Goal: Information Seeking & Learning: Check status

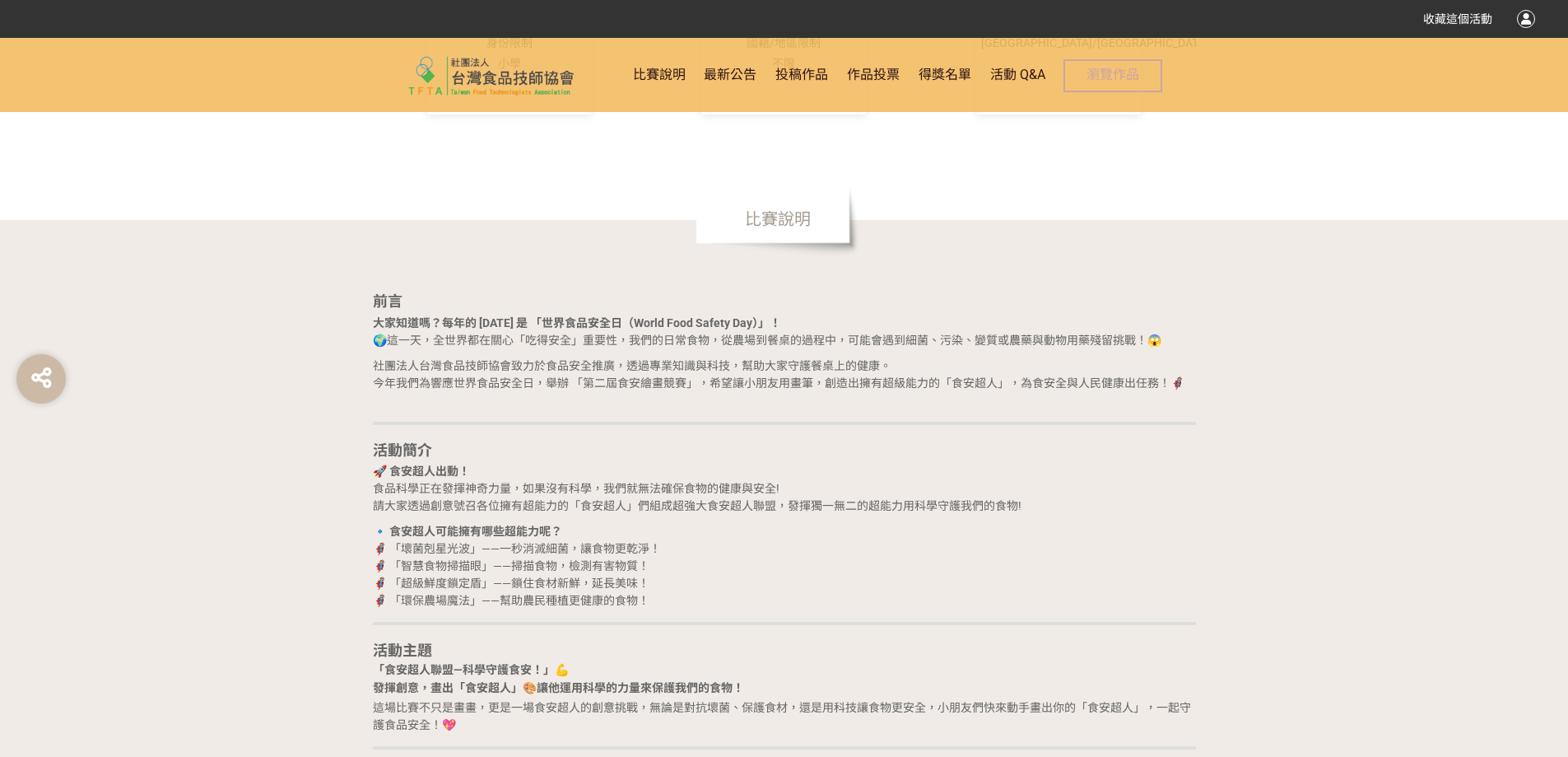
scroll to position [659, 0]
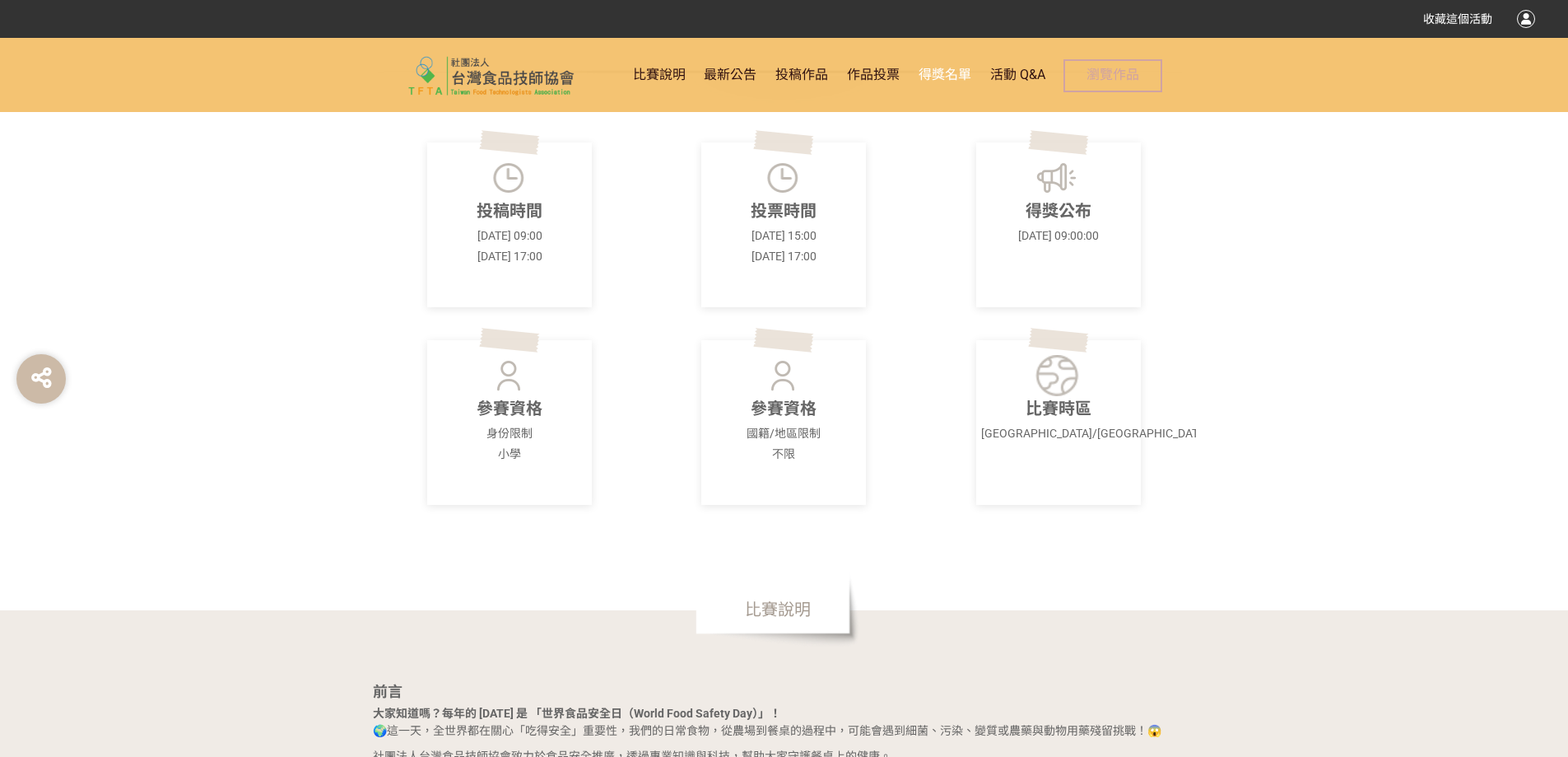
click at [933, 72] on span "得獎名單" at bounding box center [945, 74] width 53 height 16
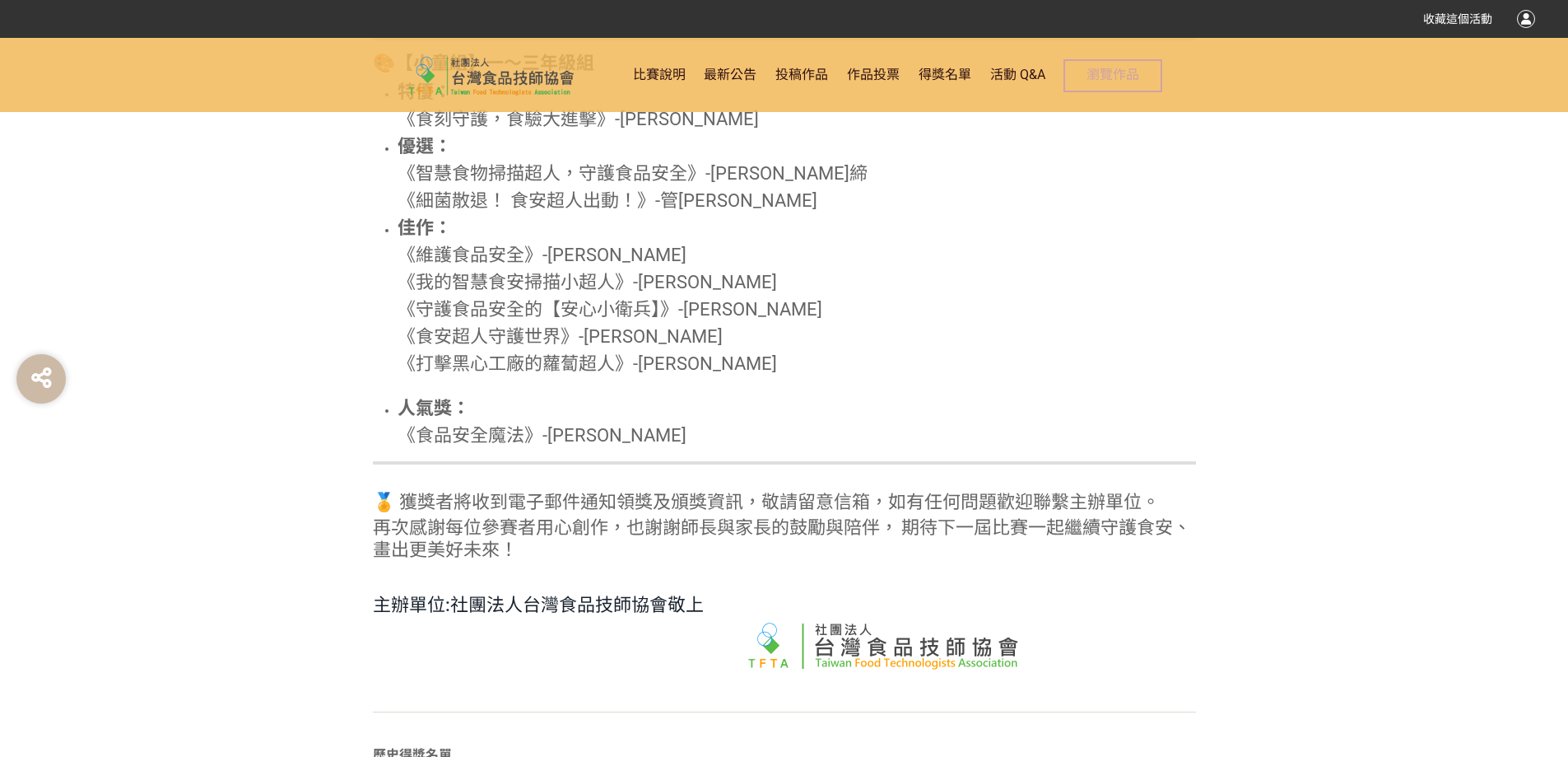
scroll to position [1219, 0]
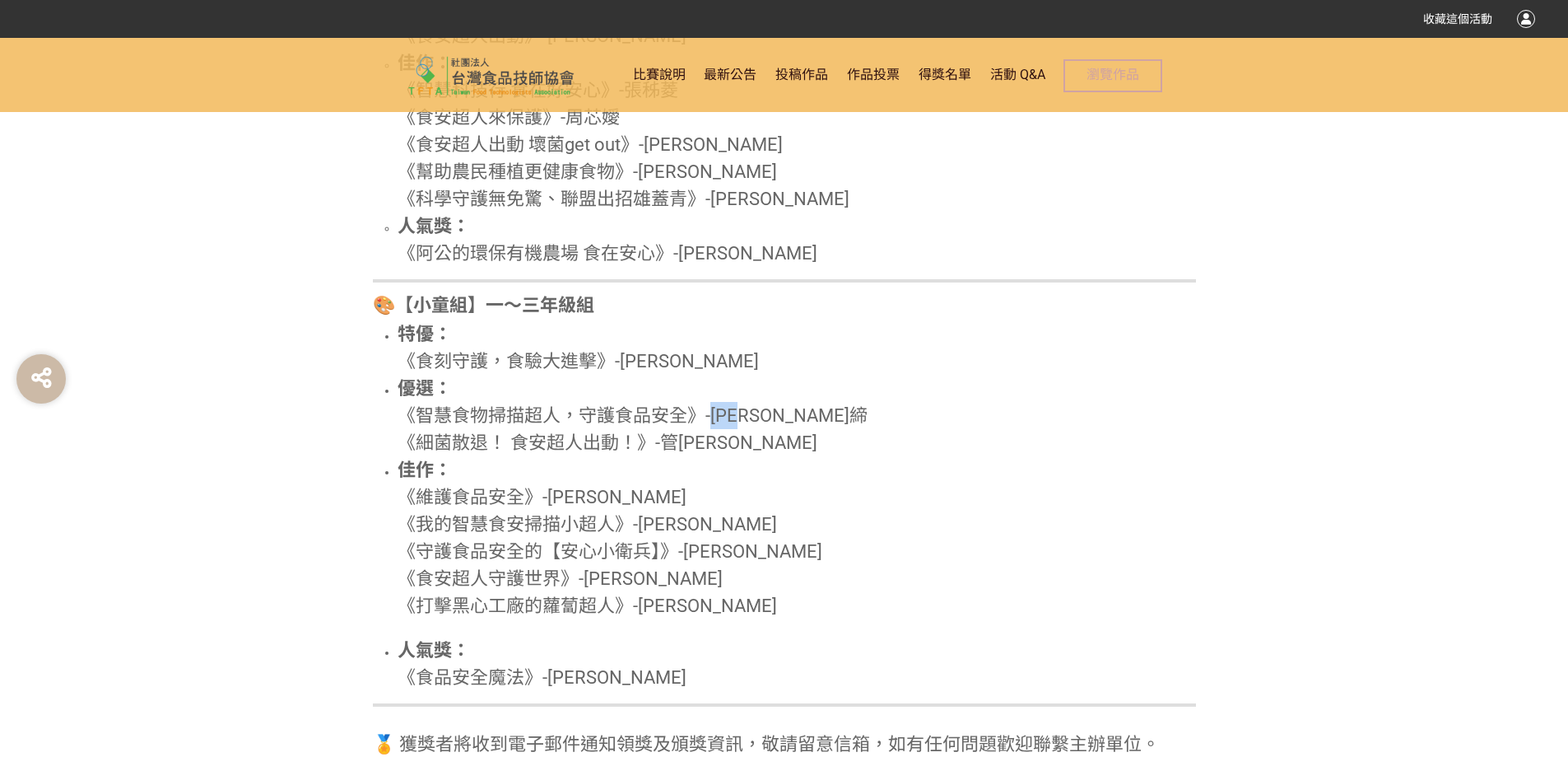
drag, startPoint x: 709, startPoint y: 417, endPoint x: 771, endPoint y: 421, distance: 62.1
click at [771, 421] on li "優選： 《智慧食物掃描超人，守護食品安全》-[PERSON_NAME]締 《細菌散退！ 食安超人出動！》-管[PERSON_NAME]" at bounding box center [797, 415] width 798 height 82
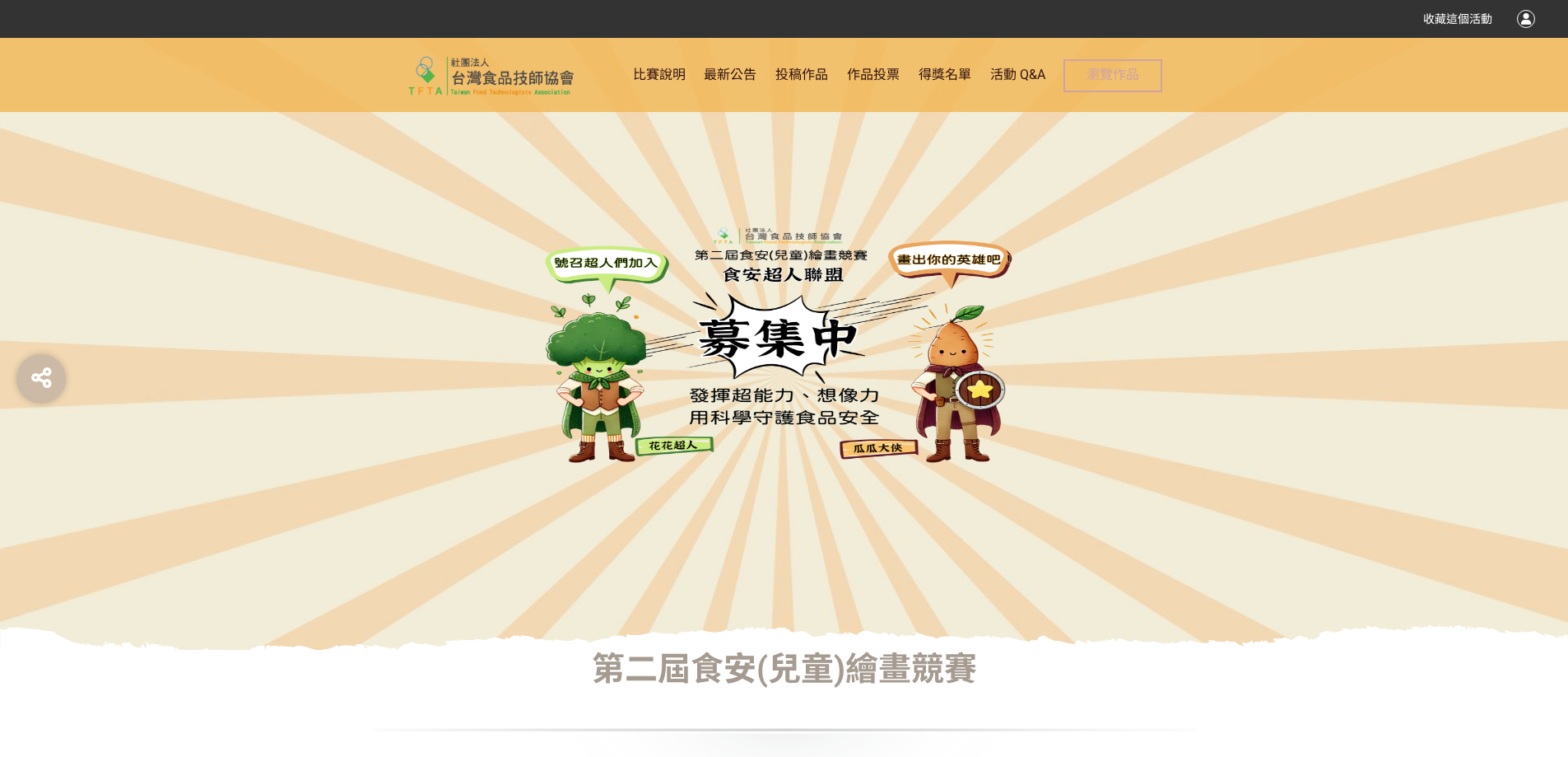
scroll to position [0, 0]
drag, startPoint x: 1049, startPoint y: 409, endPoint x: 834, endPoint y: 552, distance: 258.2
click at [834, 552] on div at bounding box center [784, 344] width 1568 height 612
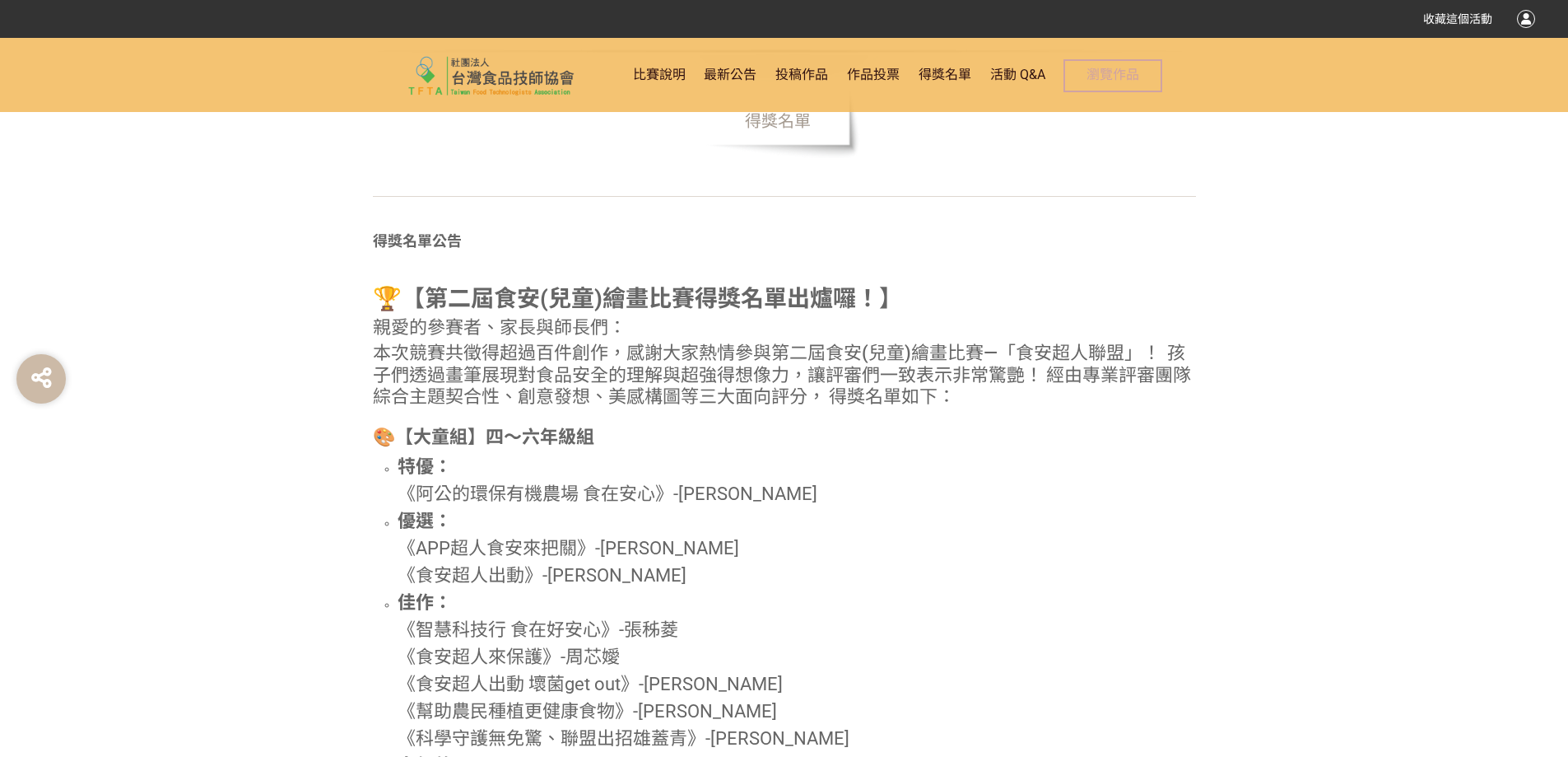
scroll to position [642, 0]
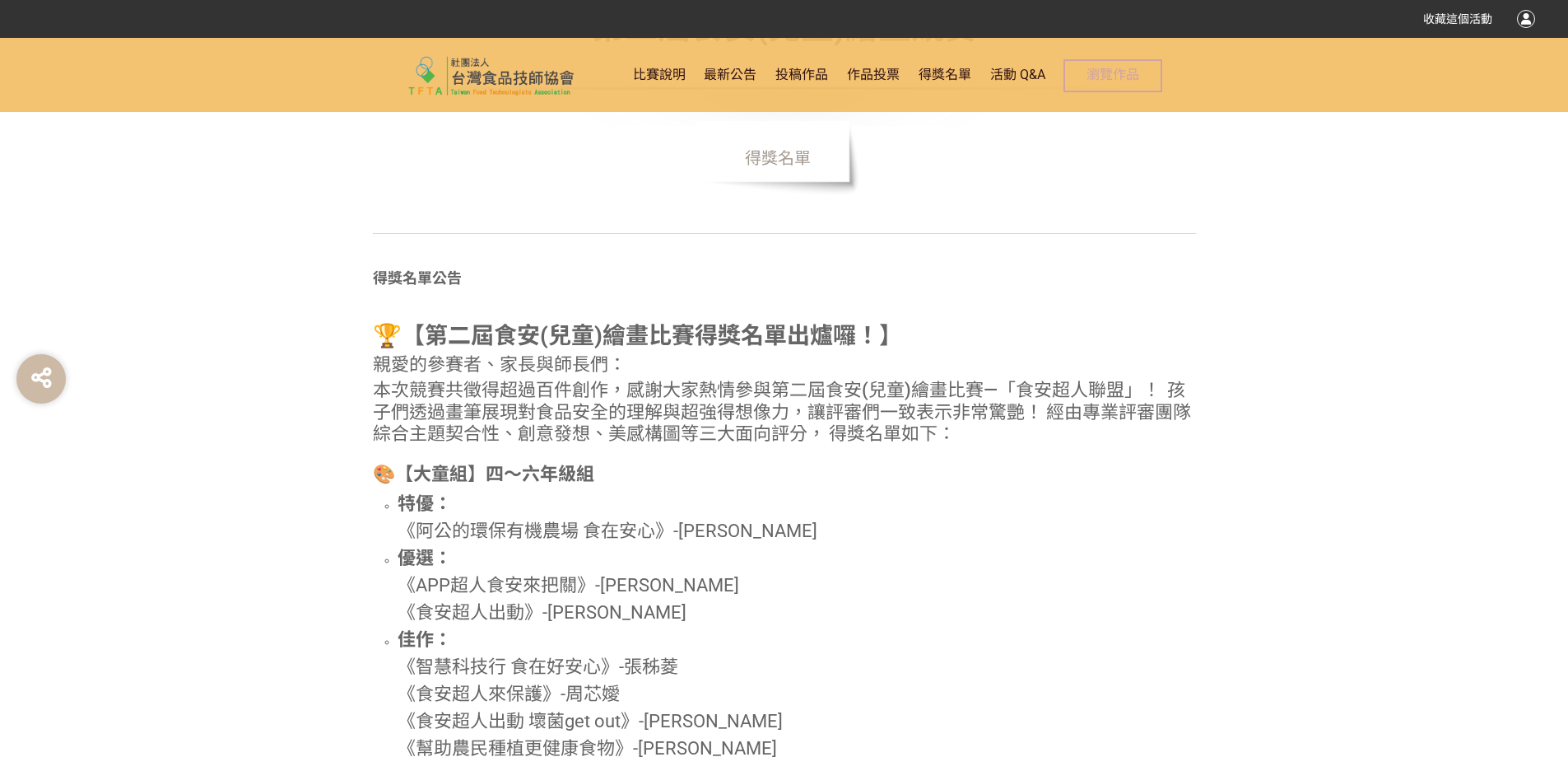
drag, startPoint x: 1137, startPoint y: 330, endPoint x: 1201, endPoint y: 295, distance: 72.9
click at [1201, 295] on div "第二屆食安(兒童)繪畫競賽 得獎名單 得獎名單公告 🏆【第二屆食安(兒童)繪畫比賽得獎名單出爐囉！】 親愛的參賽者、家長與師長們： 本次競賽共徵得超過百件創作…" at bounding box center [784, 752] width 938 height 1489
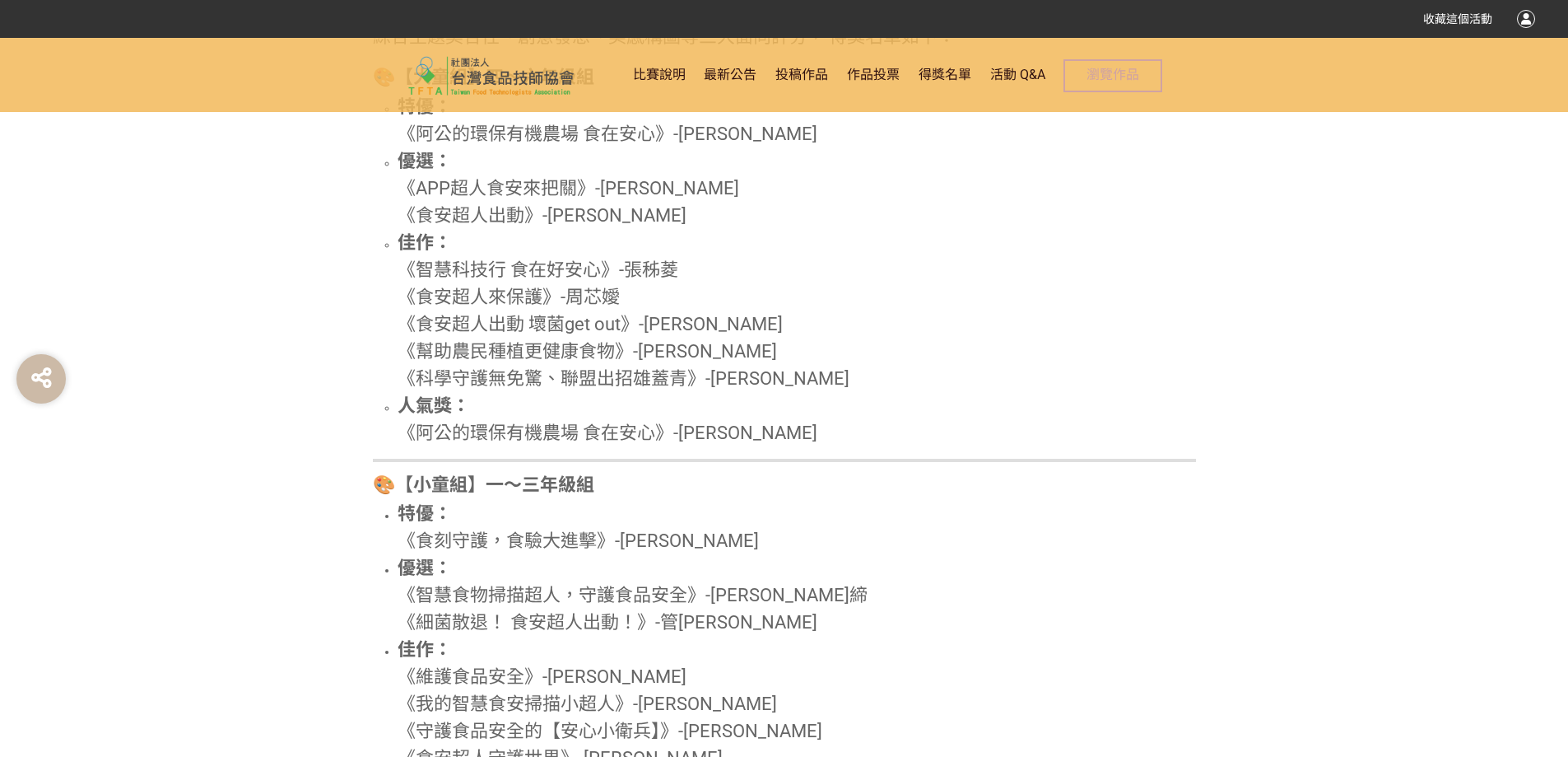
scroll to position [1137, 0]
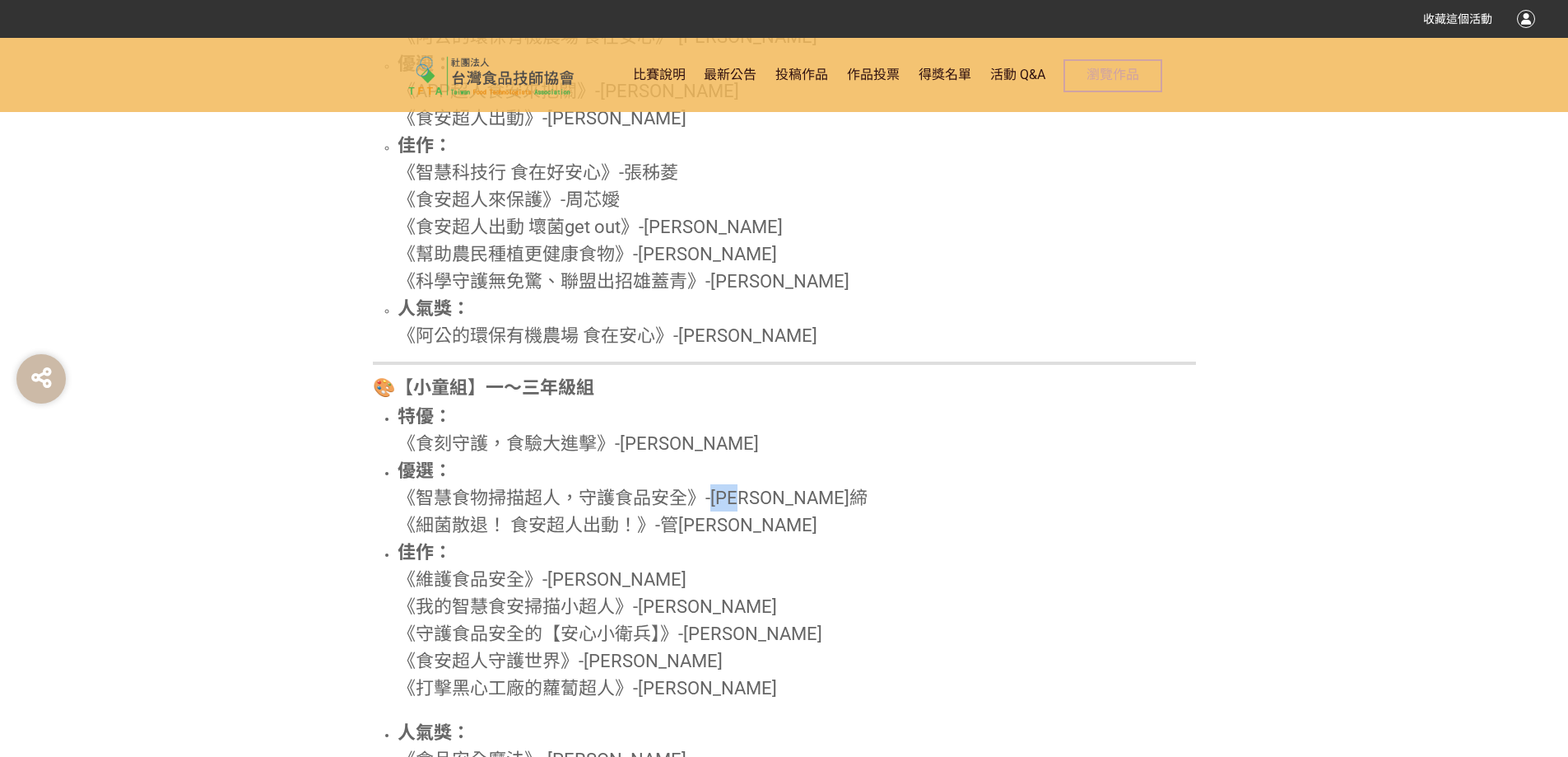
drag, startPoint x: 714, startPoint y: 503, endPoint x: 761, endPoint y: 488, distance: 49.3
click at [761, 488] on span "《智慧食物掃描超人，守護食品安全》-[PERSON_NAME]締" at bounding box center [633, 498] width 470 height 20
click at [776, 464] on li "優選： 《智慧食物掃描超人，守護食品安全》-[PERSON_NAME]締 《細菌散退！ 食安超人出動！》-管[PERSON_NAME]" at bounding box center [797, 498] width 798 height 82
